Goal: Information Seeking & Learning: Learn about a topic

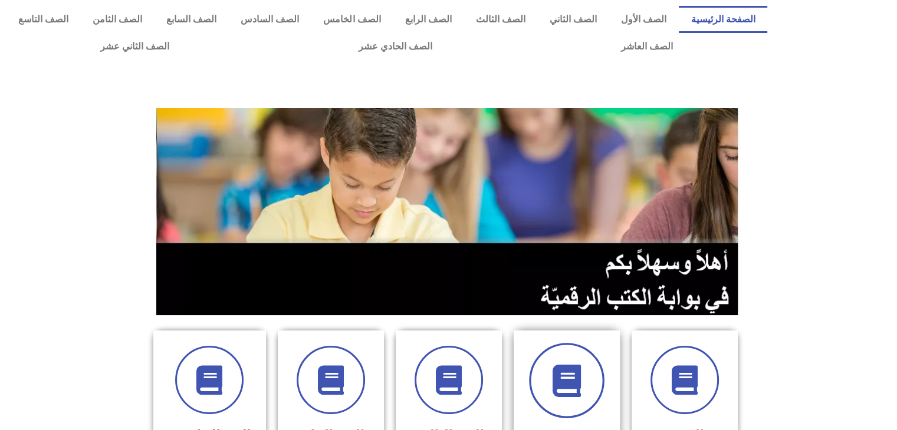
click at [551, 395] on icon at bounding box center [566, 381] width 32 height 32
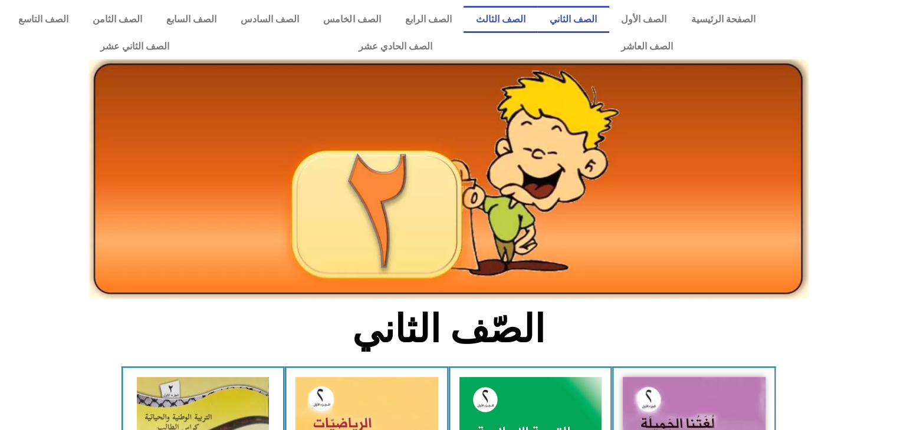
click at [521, 19] on link "الصف الثالث" at bounding box center [500, 19] width 74 height 27
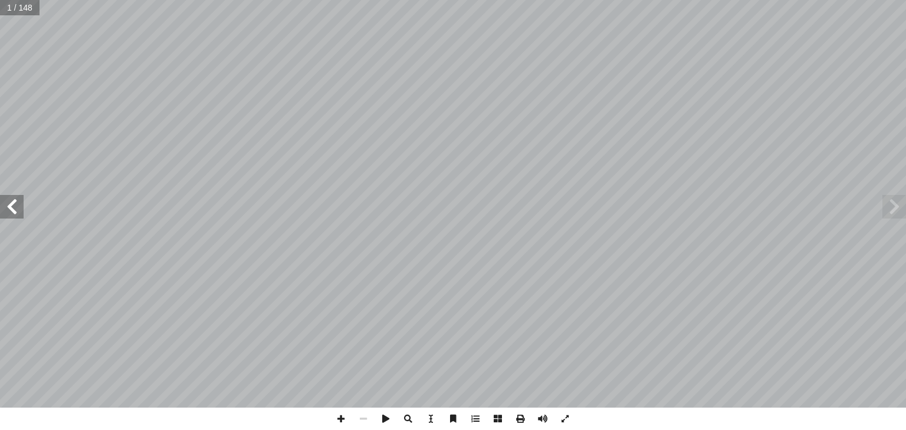
click at [8, 213] on span at bounding box center [12, 207] width 24 height 24
click at [12, 213] on span at bounding box center [12, 207] width 24 height 24
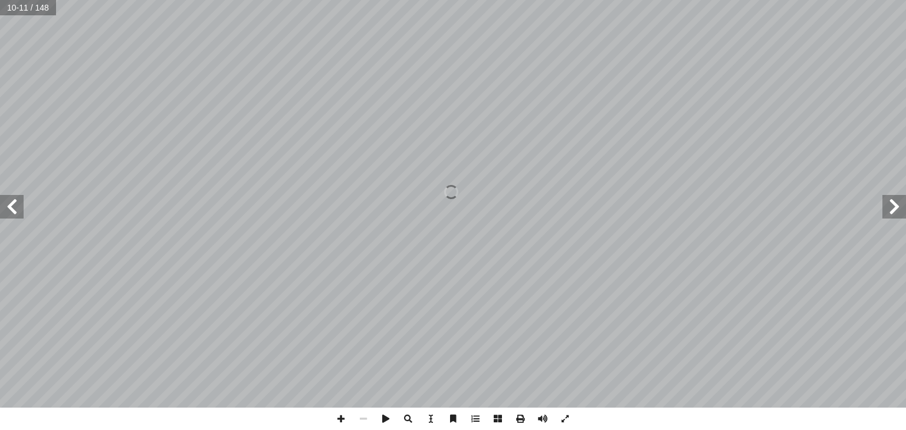
click at [12, 213] on span at bounding box center [12, 207] width 24 height 24
click at [14, 209] on span at bounding box center [12, 207] width 24 height 24
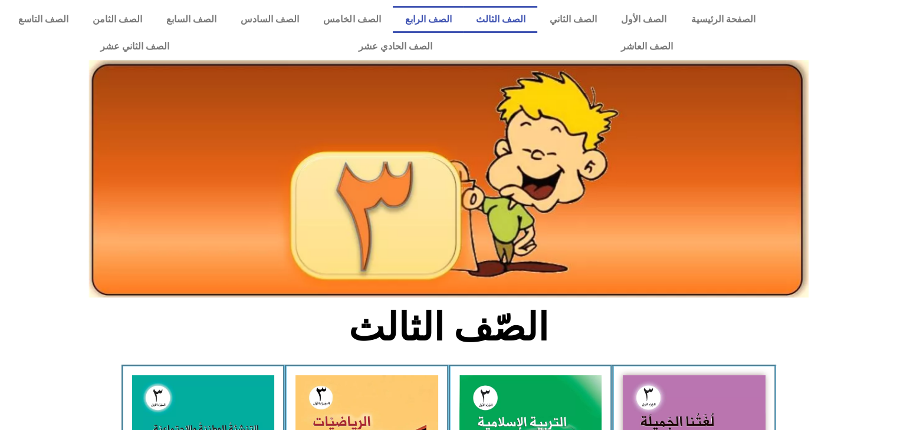
click at [433, 17] on link "الصف الرابع" at bounding box center [428, 19] width 71 height 27
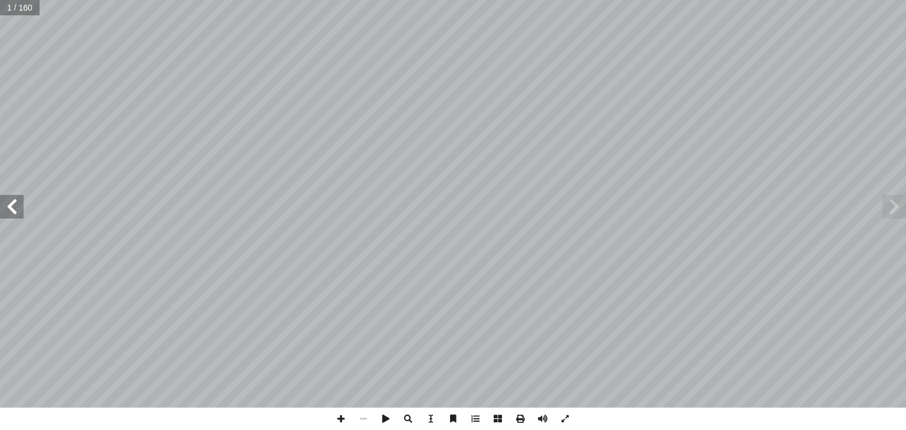
click at [14, 217] on span at bounding box center [12, 207] width 24 height 24
click at [2, 206] on span at bounding box center [12, 207] width 24 height 24
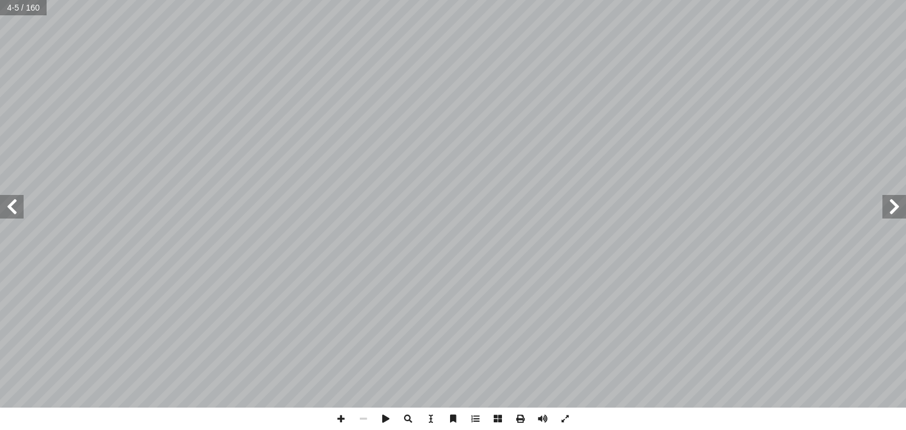
click at [2, 206] on span at bounding box center [12, 207] width 24 height 24
click at [12, 210] on span at bounding box center [12, 207] width 24 height 24
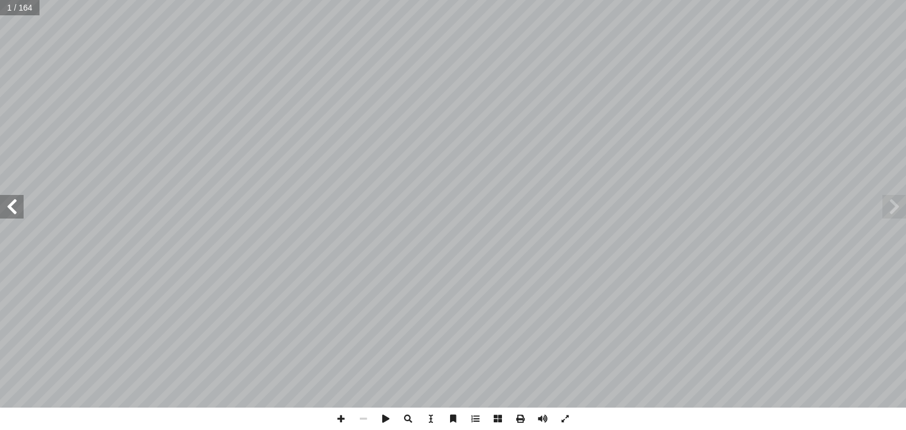
click at [8, 213] on span at bounding box center [12, 207] width 24 height 24
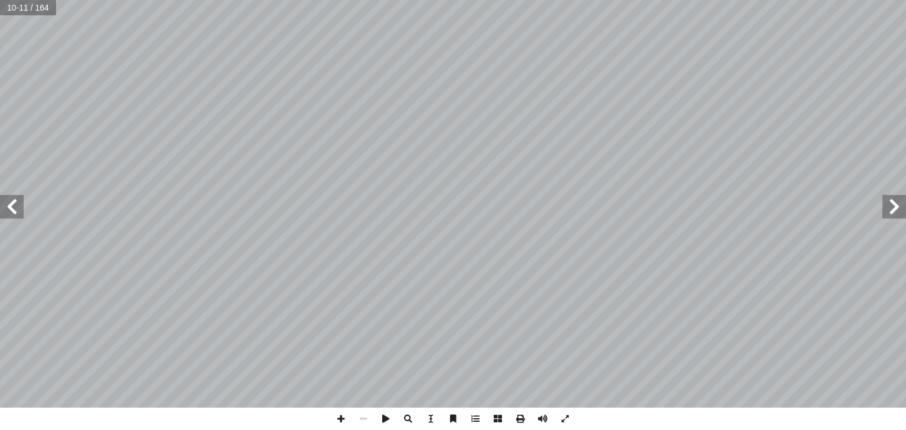
click at [8, 213] on span at bounding box center [12, 207] width 24 height 24
click at [0, 209] on span at bounding box center [12, 207] width 24 height 24
click at [889, 214] on span at bounding box center [894, 207] width 24 height 24
